Goal: Transaction & Acquisition: Purchase product/service

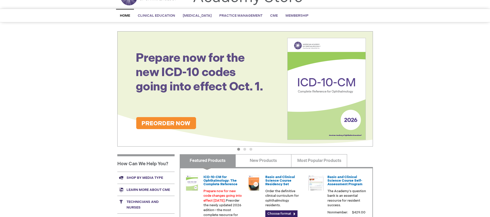
scroll to position [26, 0]
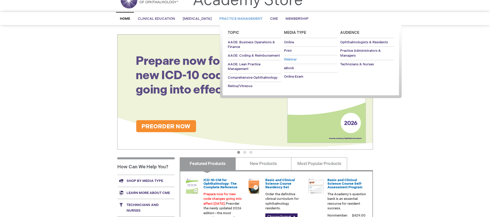
type input "wevans"
click at [292, 59] on span "Webinar" at bounding box center [290, 59] width 13 height 4
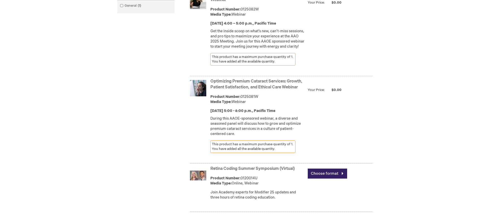
scroll to position [179, 0]
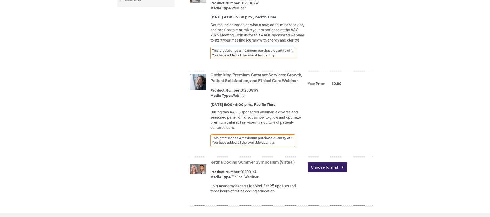
type input "wevans"
drag, startPoint x: 241, startPoint y: 100, endPoint x: 261, endPoint y: 100, distance: 20.7
click at [261, 98] on div "Product Number: 0125081W Media Type: Webinar" at bounding box center [258, 93] width 95 height 10
copy div "0125081W"
drag, startPoint x: 215, startPoint y: 85, endPoint x: 212, endPoint y: 86, distance: 2.7
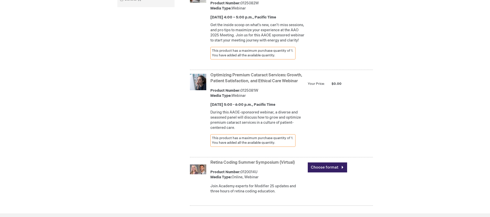
click at [215, 83] on link "Optimizing Premium Cataract Services: Growth, Patient Satisfaction, and Ethical…" at bounding box center [257, 78] width 92 height 11
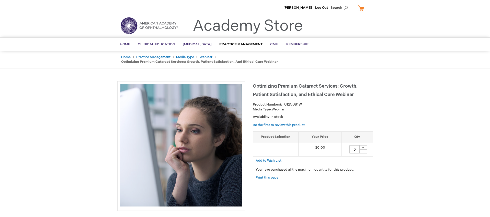
type input "wevans"
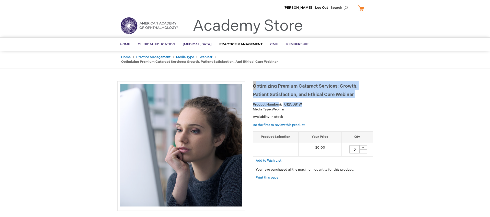
drag, startPoint x: 253, startPoint y: 85, endPoint x: 362, endPoint y: 98, distance: 110.0
click at [362, 98] on div "Optimizing Premium Cataract Services: Growth, Patient Satisfaction, and Ethical…" at bounding box center [313, 136] width 120 height 110
copy div "Optimizing Premium Cataract Services: Growth, Patient Satisfaction, and Ethical…"
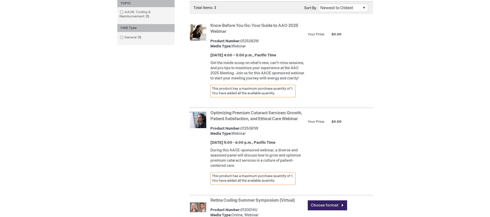
scroll to position [179, 0]
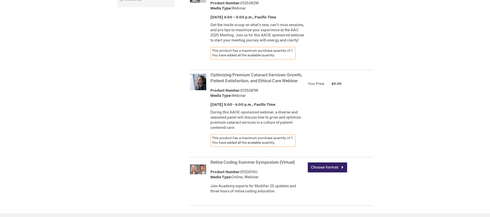
type input "wevans"
click at [240, 84] on strong "Optimizing Premium Cataract Services: Growth, Patient Satisfaction, and Ethical…" at bounding box center [258, 78] width 95 height 12
